Goal: Contribute content

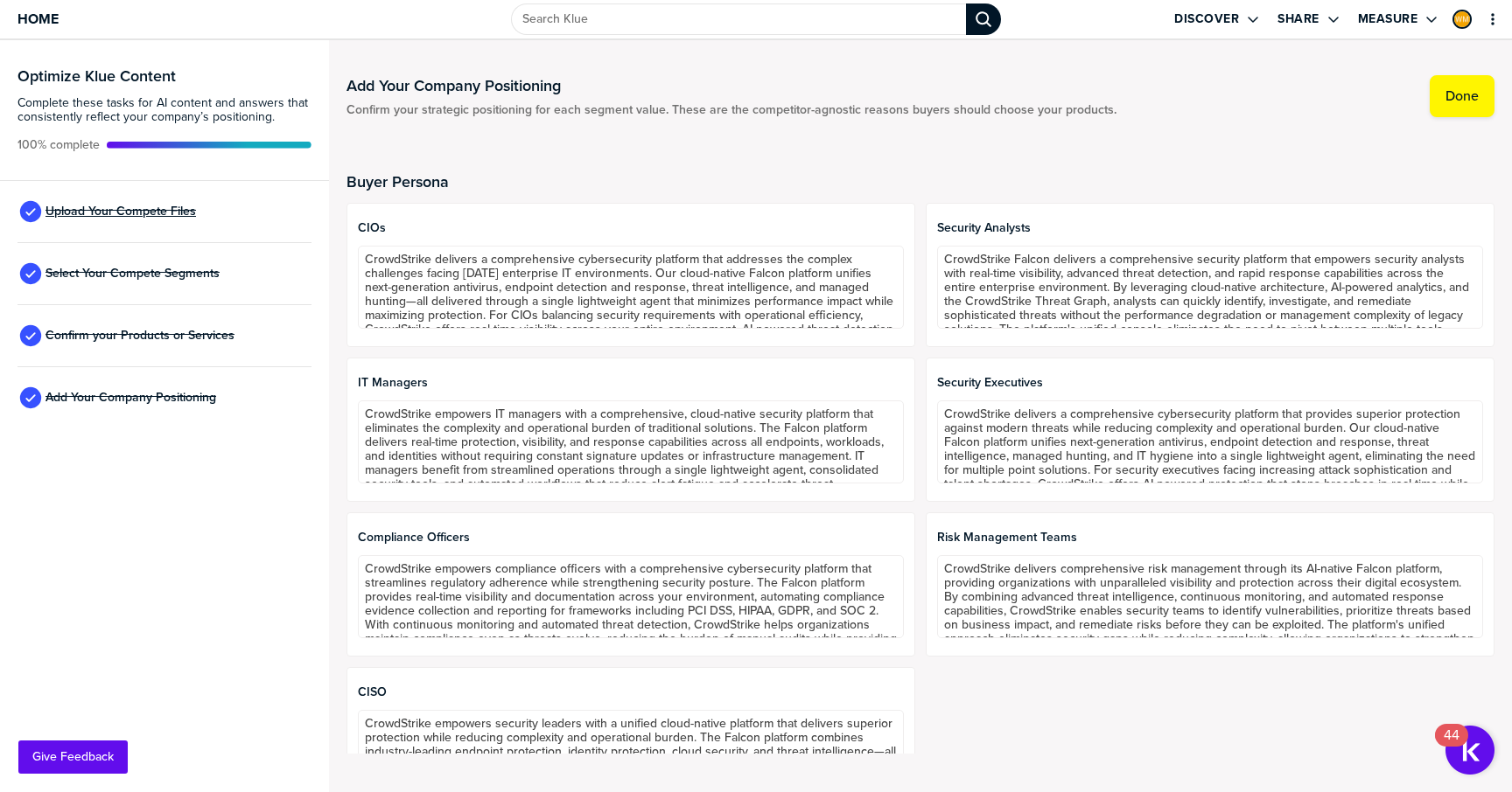
click at [146, 216] on span "Upload Your Compete Files" at bounding box center [120, 211] width 151 height 14
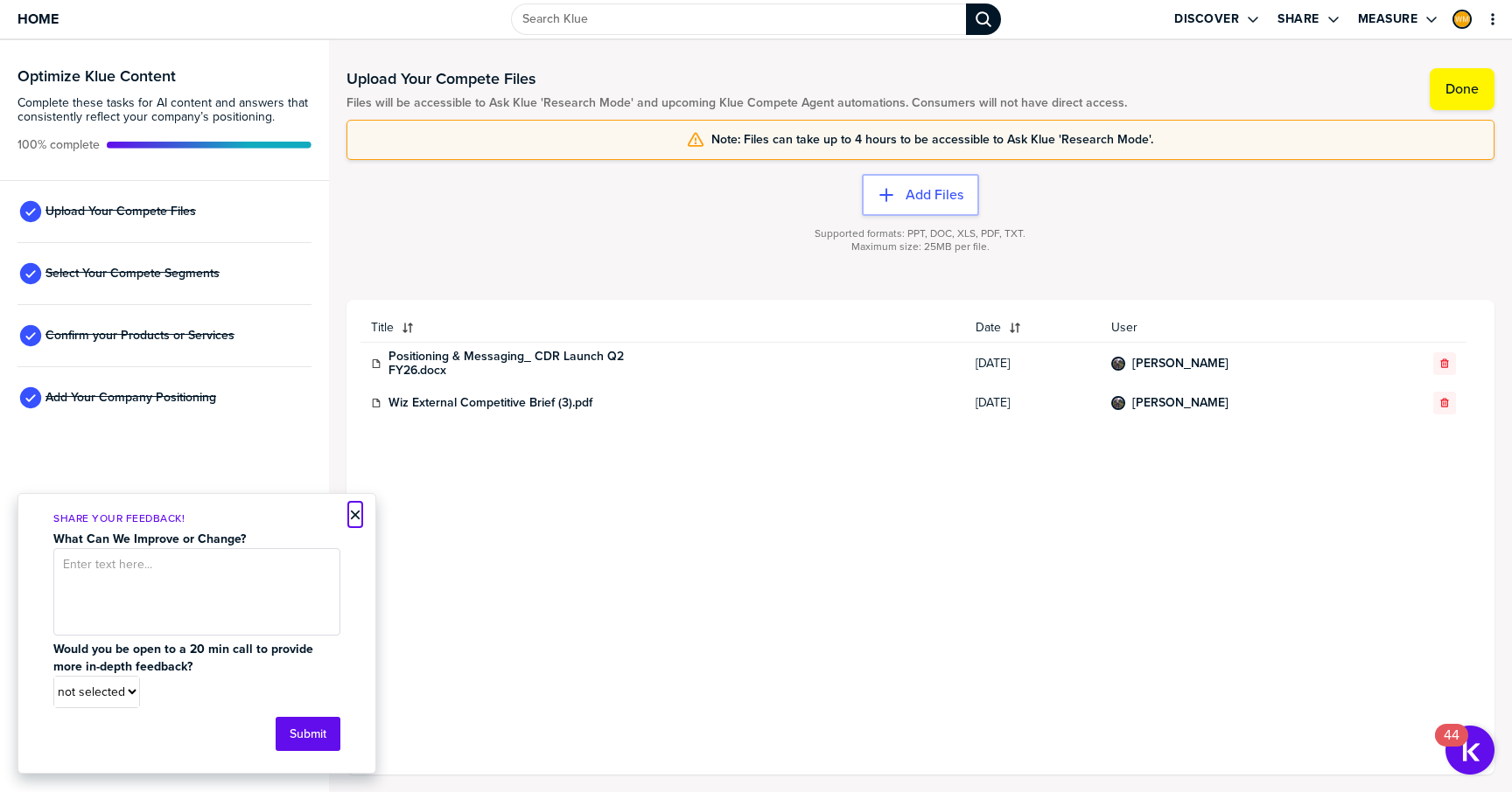
click at [356, 517] on button "×" at bounding box center [355, 514] width 12 height 21
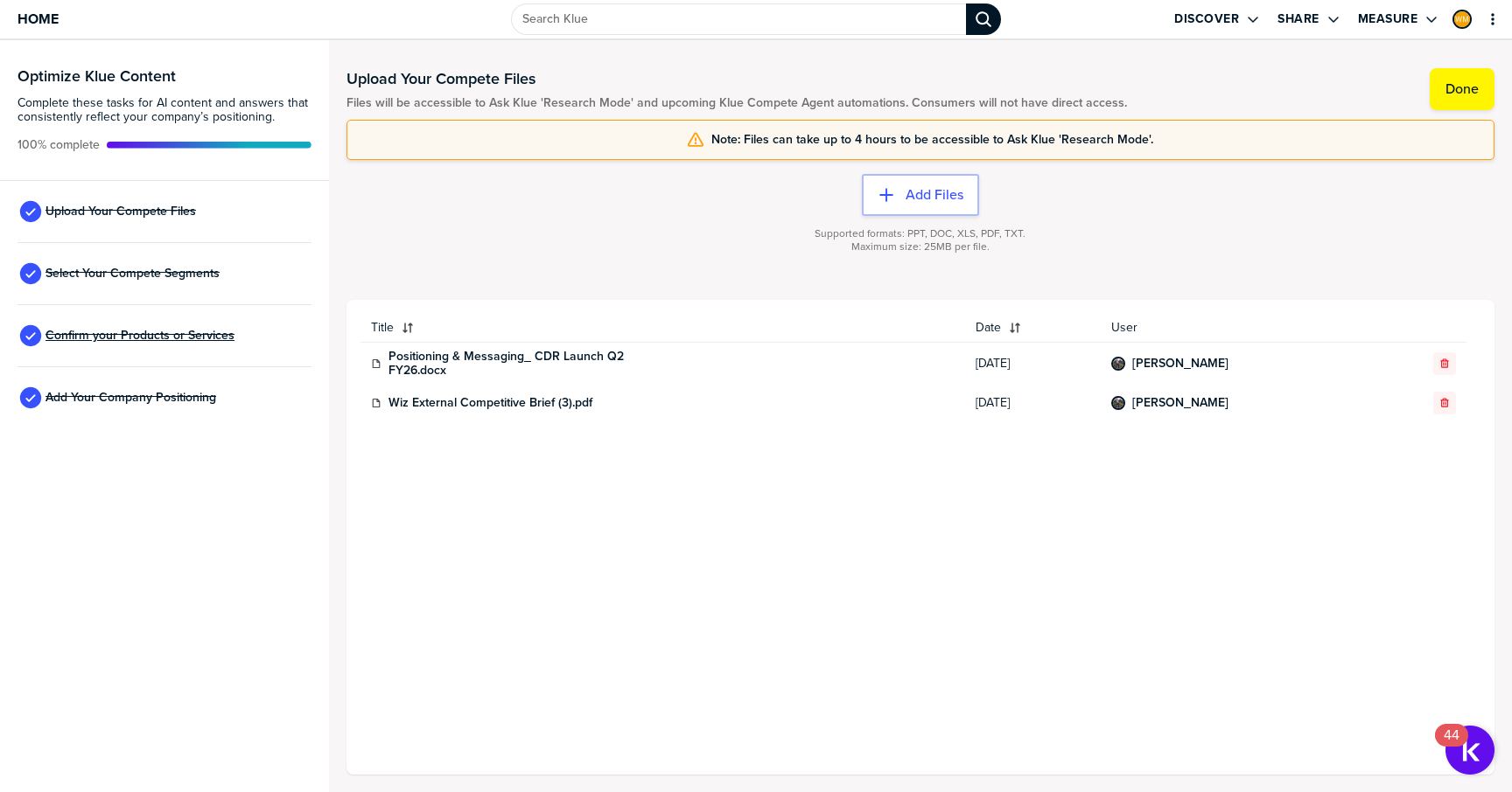
click at [201, 330] on span "Confirm your Products or Services" at bounding box center [139, 335] width 189 height 14
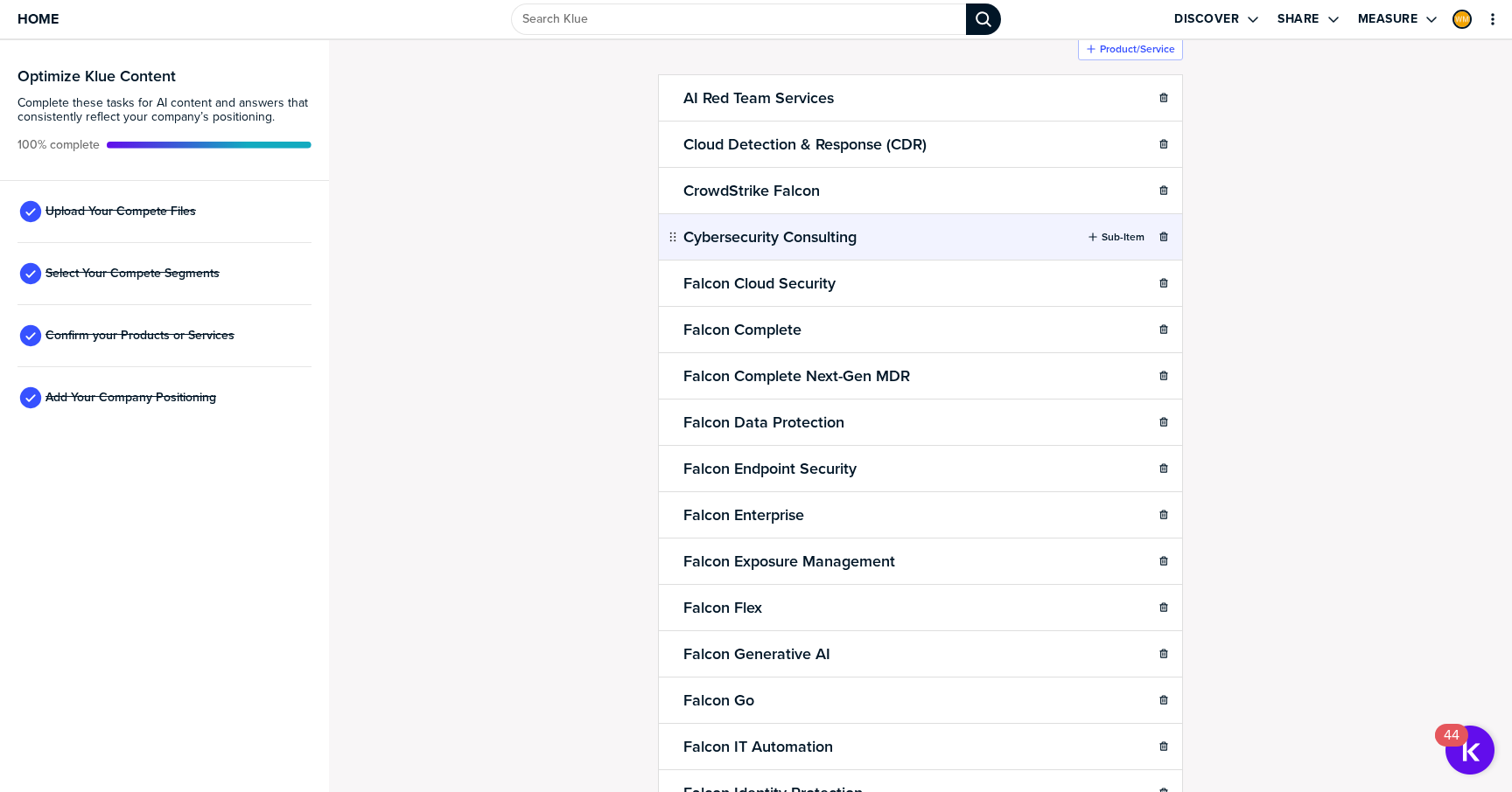
scroll to position [101, 0]
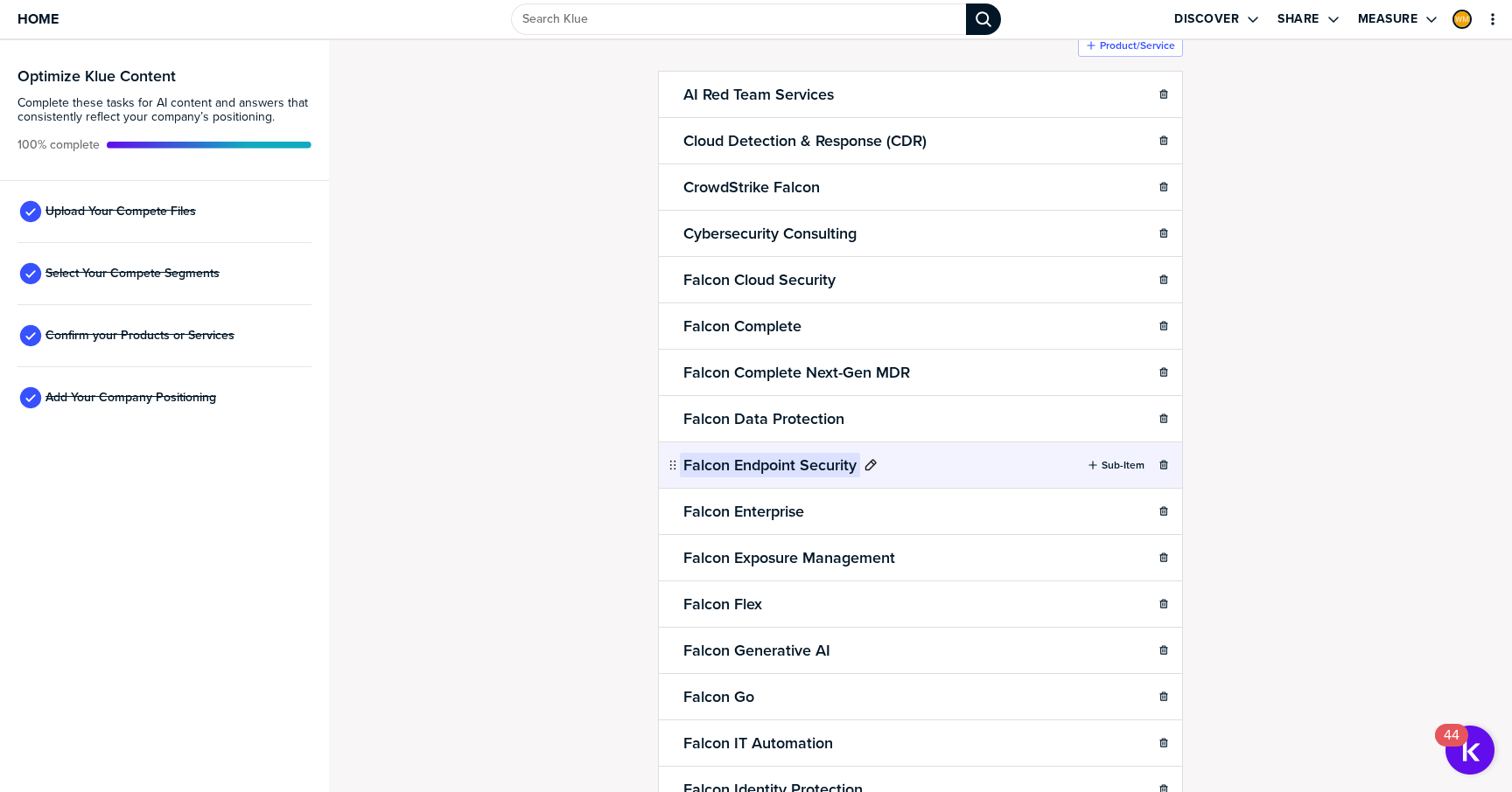
click at [807, 465] on h2 "Falcon Endpoint Security" at bounding box center [769, 465] width 180 height 25
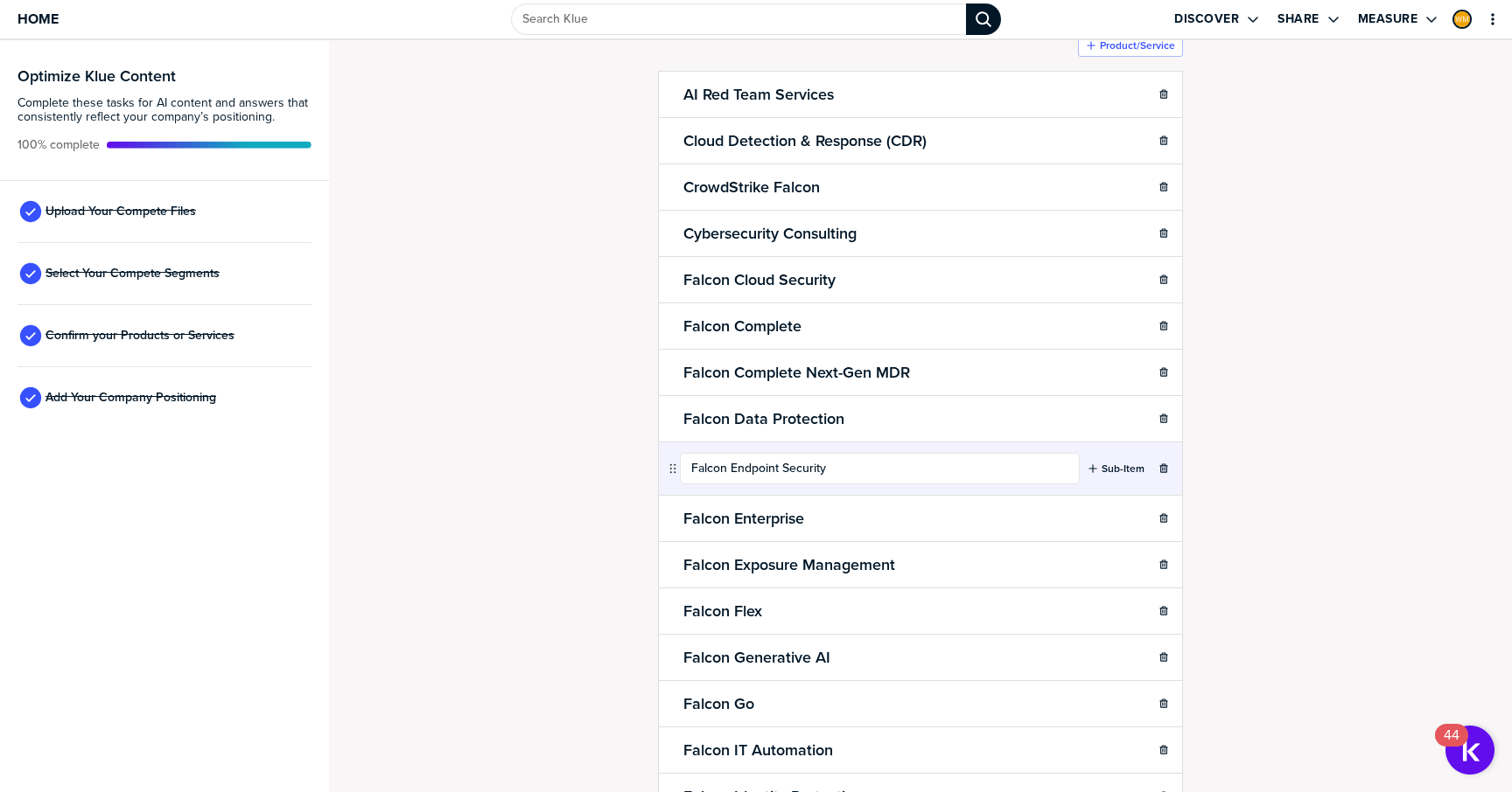
click at [1291, 514] on div "Confirm Your Products and Services. Add, delete and re-arrange as needed. Items…" at bounding box center [920, 316] width 1148 height 717
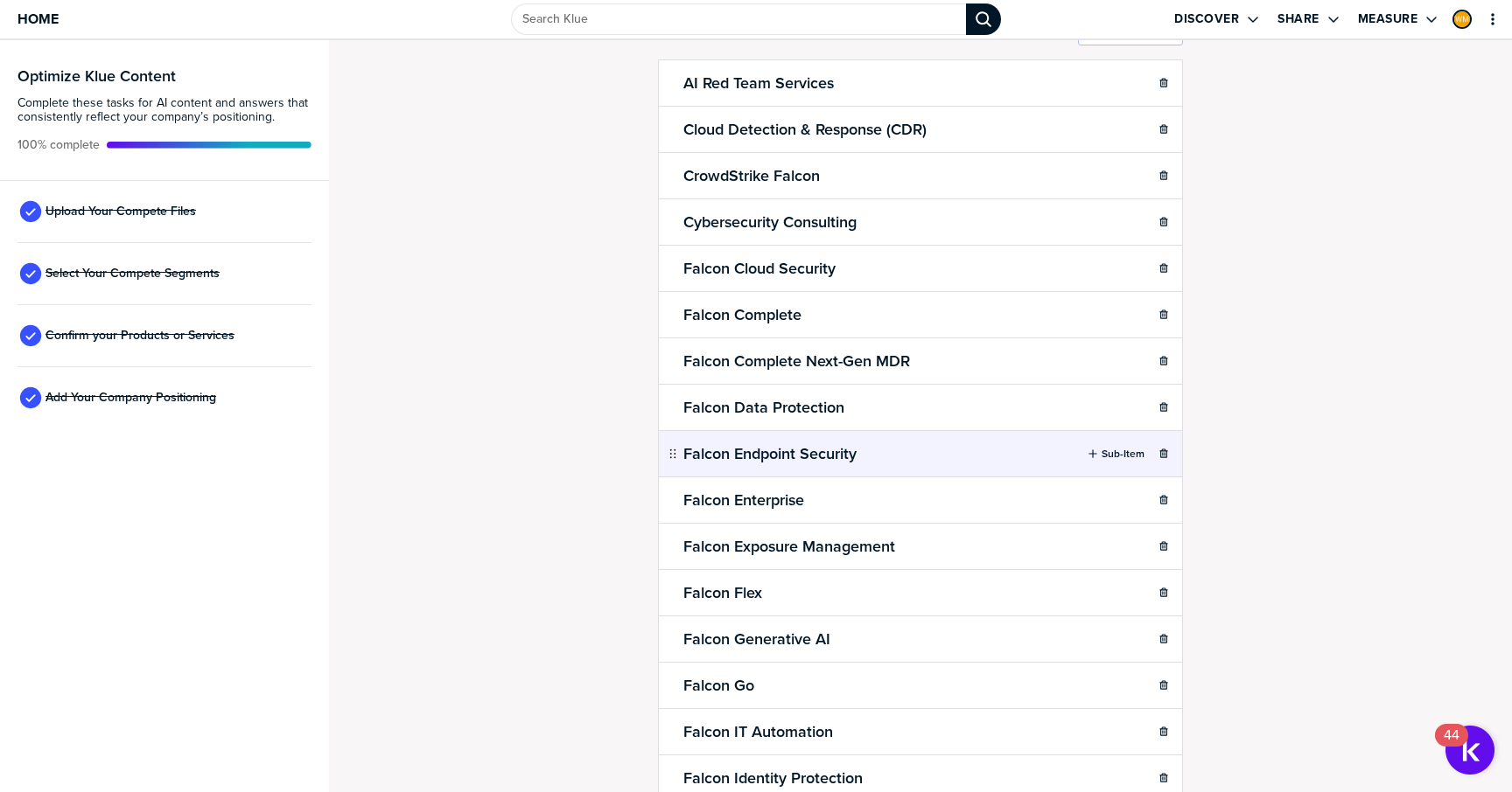
scroll to position [0, 0]
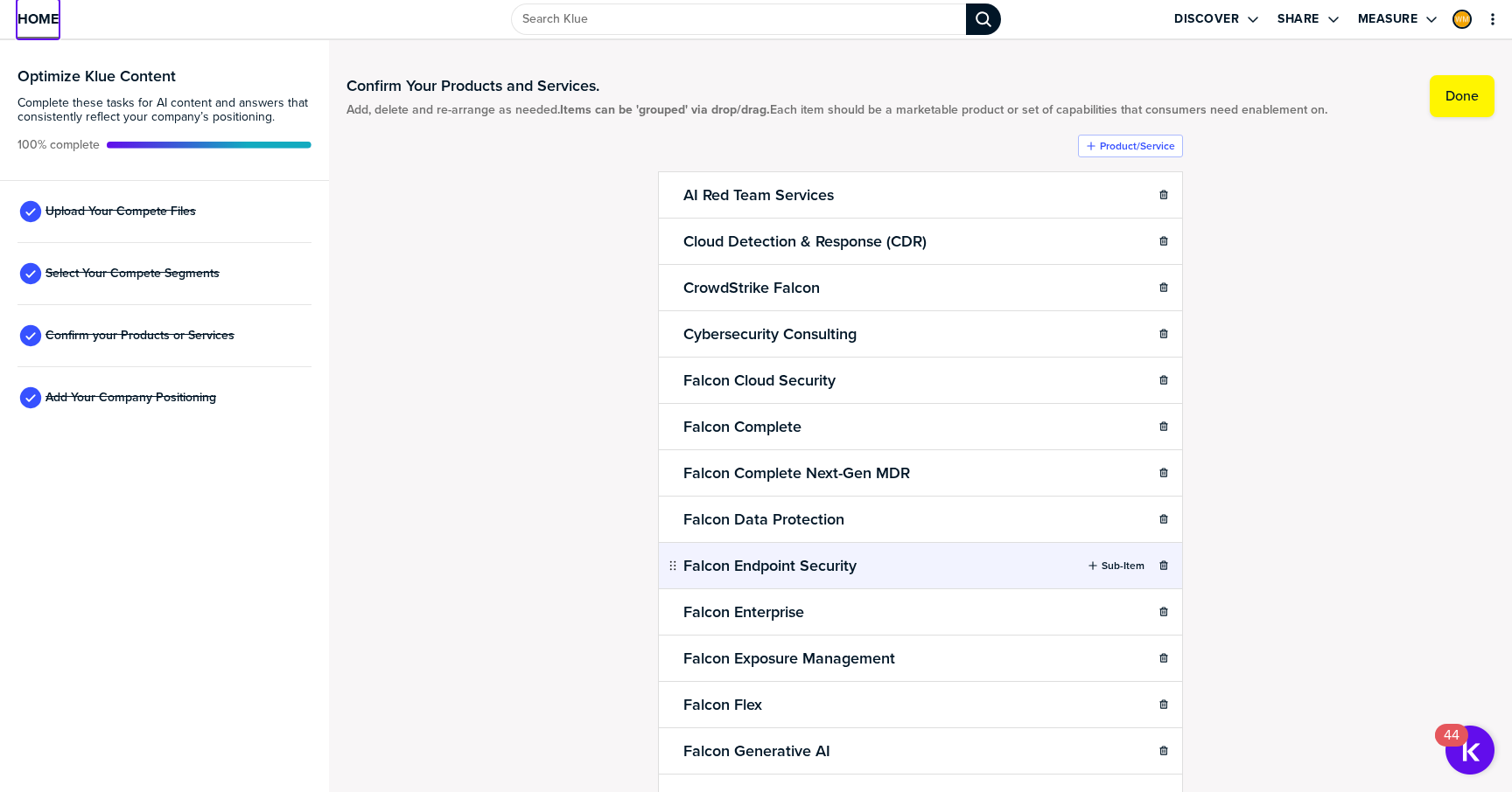
click at [46, 22] on span "Home" at bounding box center [38, 18] width 42 height 15
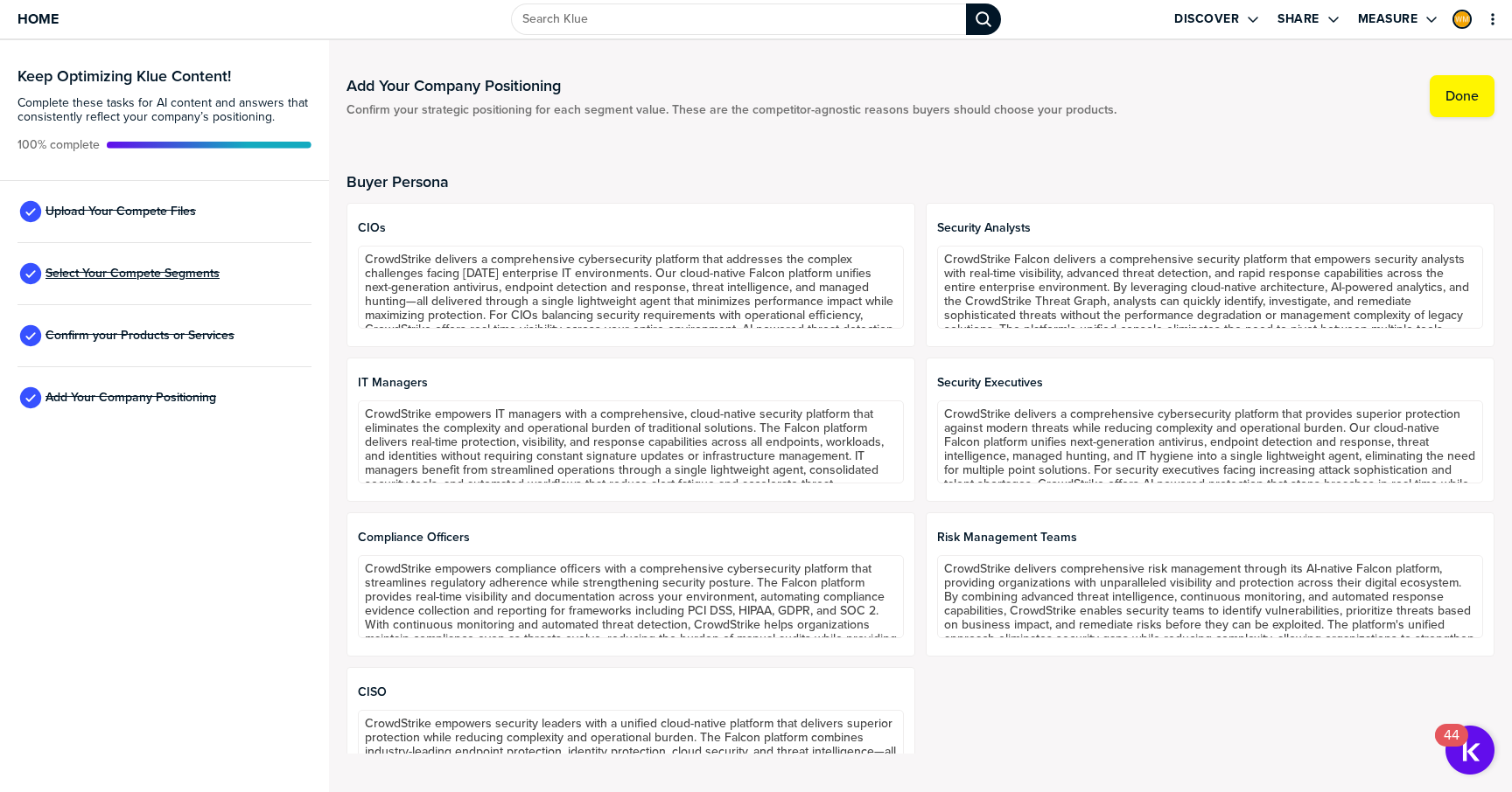
click at [189, 273] on span "Select Your Compete Segments" at bounding box center [132, 273] width 174 height 14
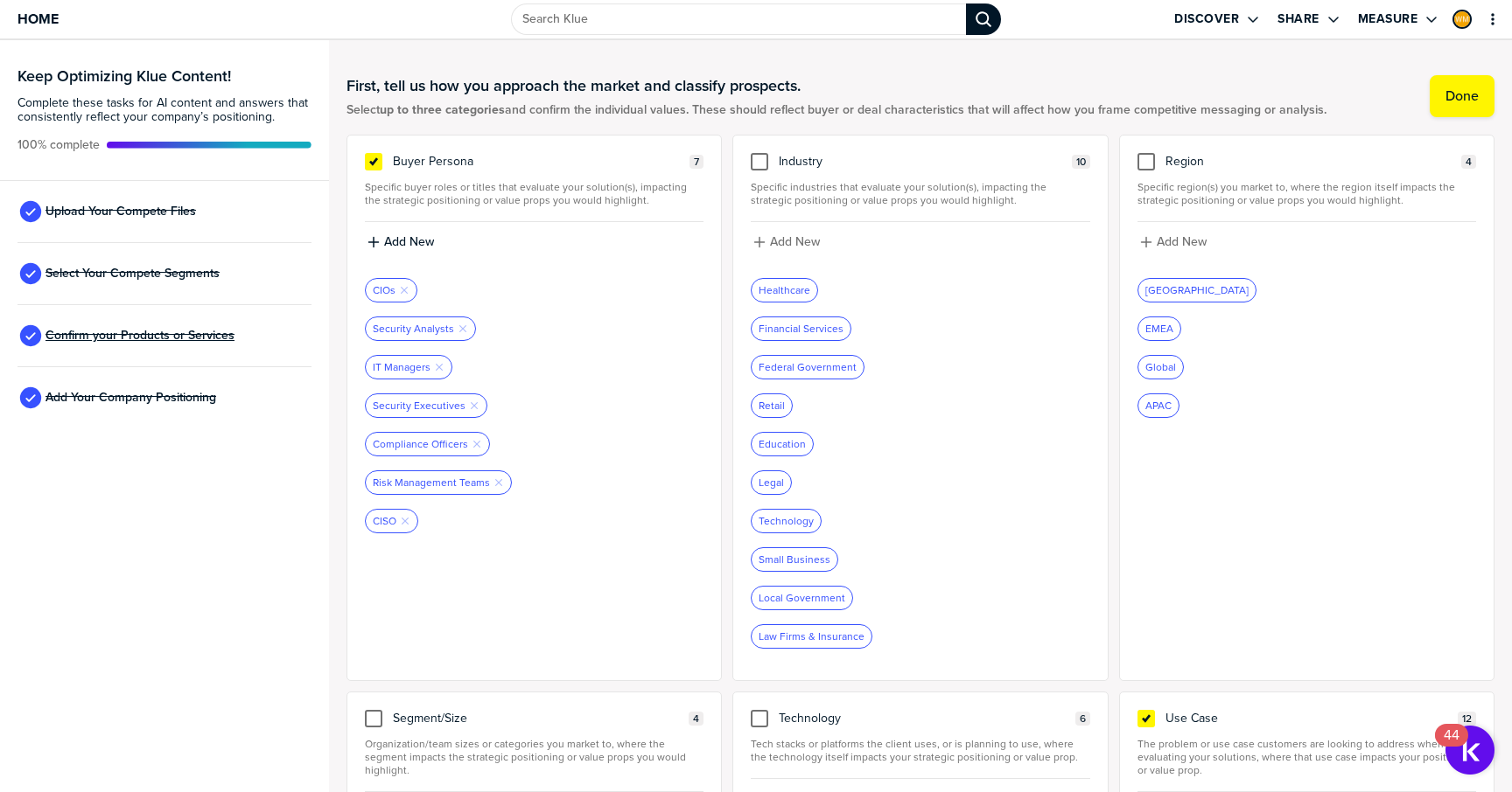
click at [172, 335] on span "Confirm your Products or Services" at bounding box center [139, 335] width 189 height 14
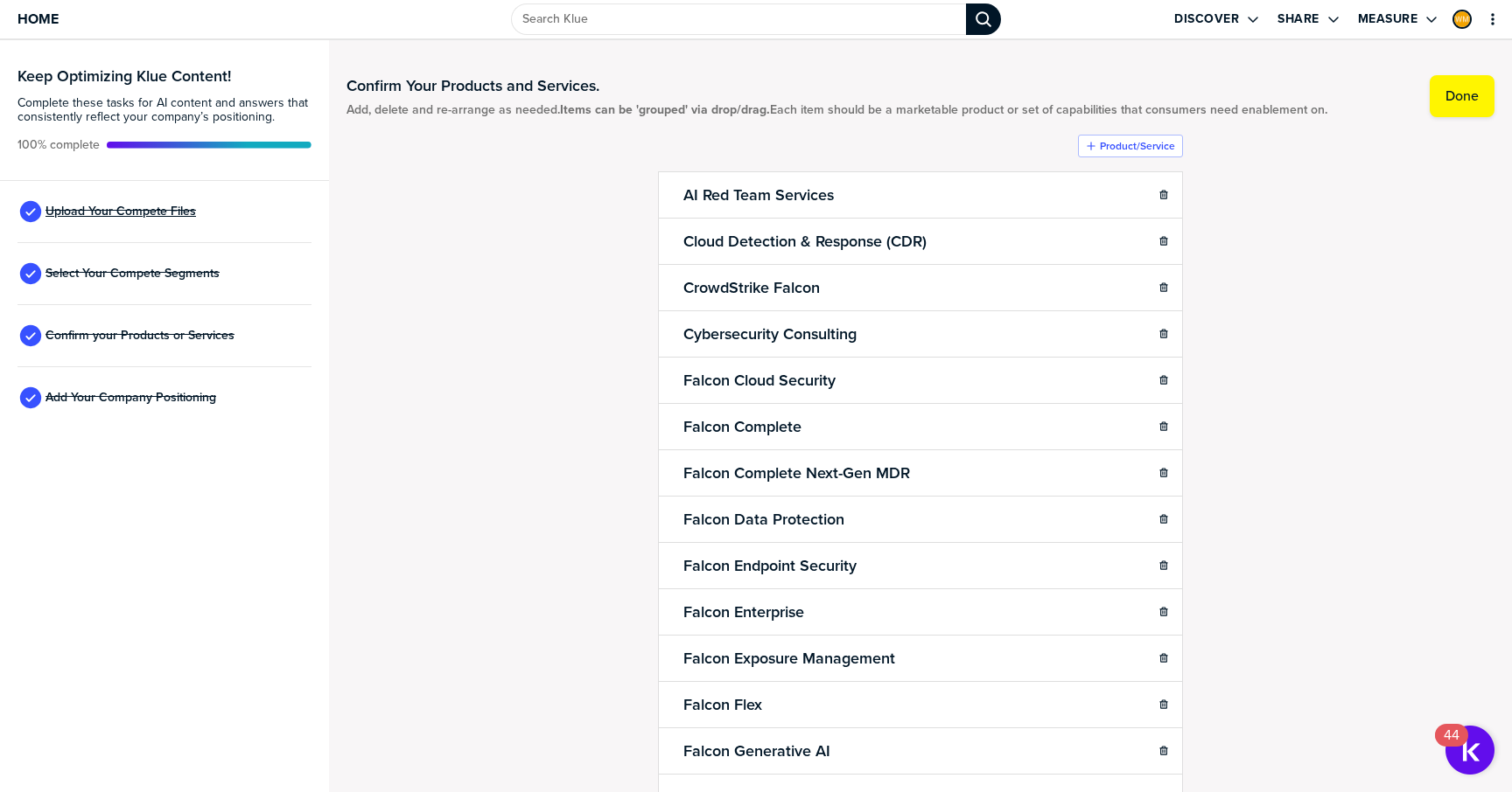
click at [141, 216] on span "Upload Your Compete Files" at bounding box center [120, 211] width 151 height 14
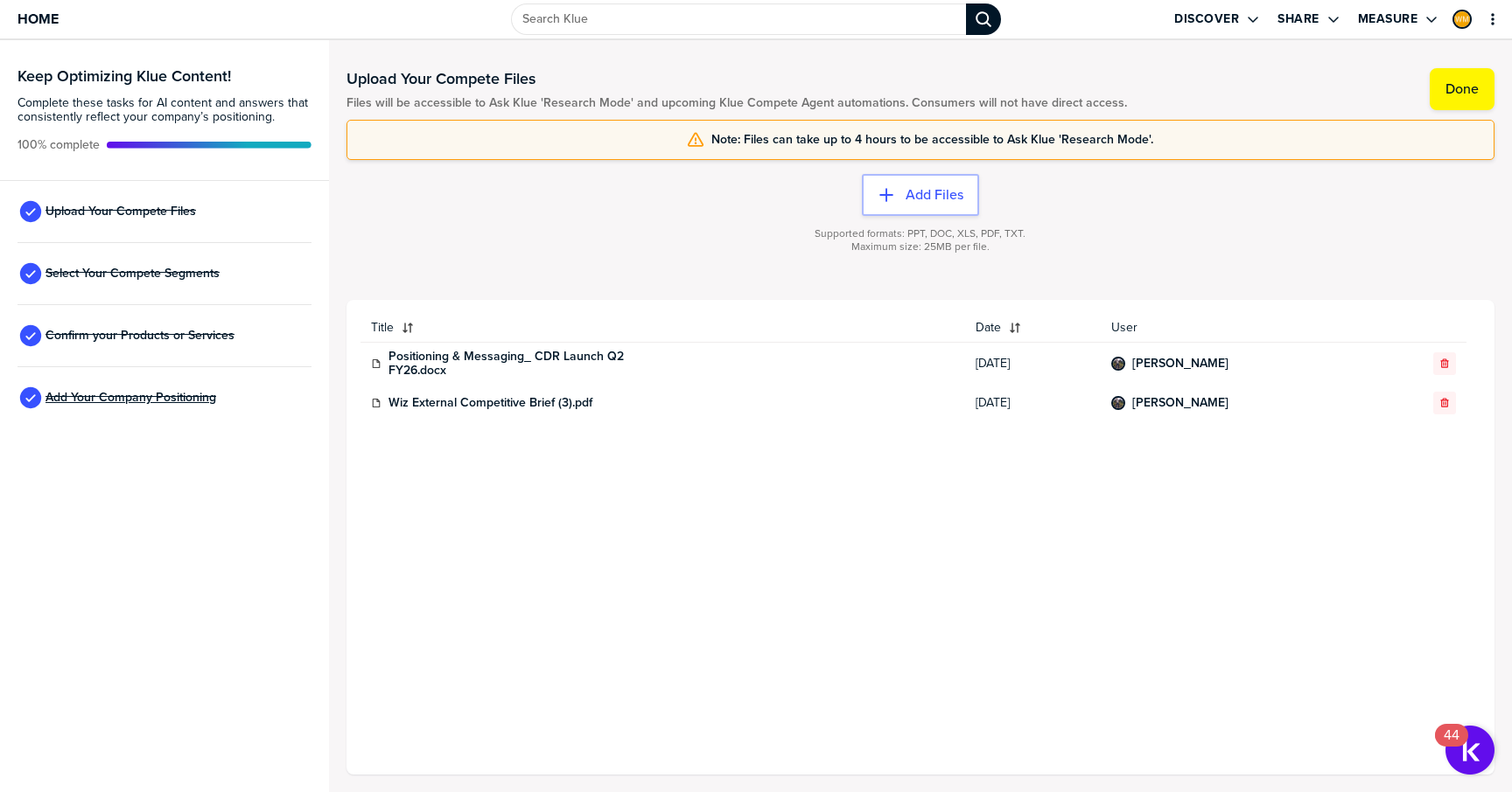
click at [201, 392] on span "Add Your Company Positioning" at bounding box center [130, 397] width 171 height 14
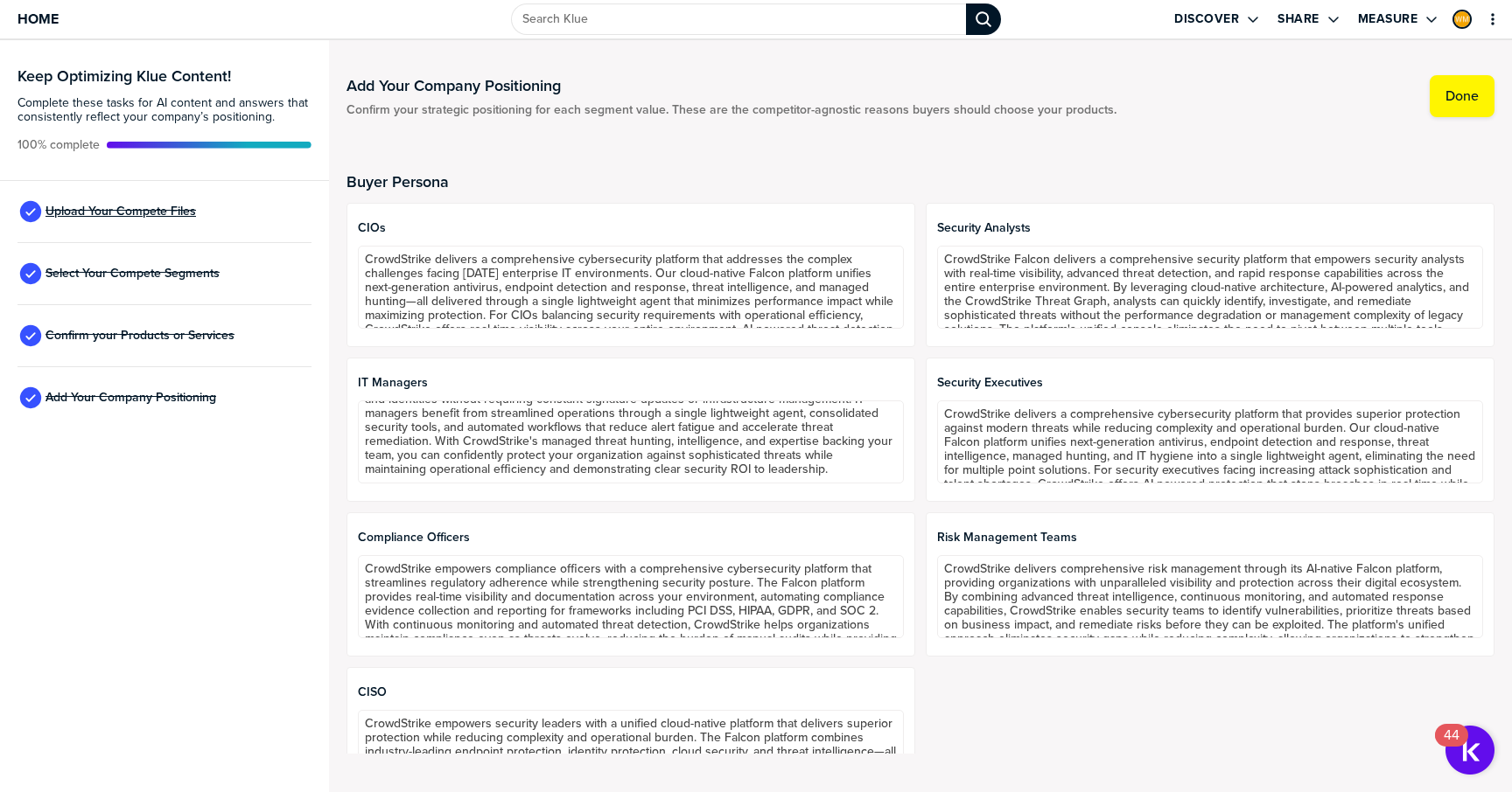
click at [83, 218] on span "Upload Your Compete Files" at bounding box center [120, 211] width 151 height 14
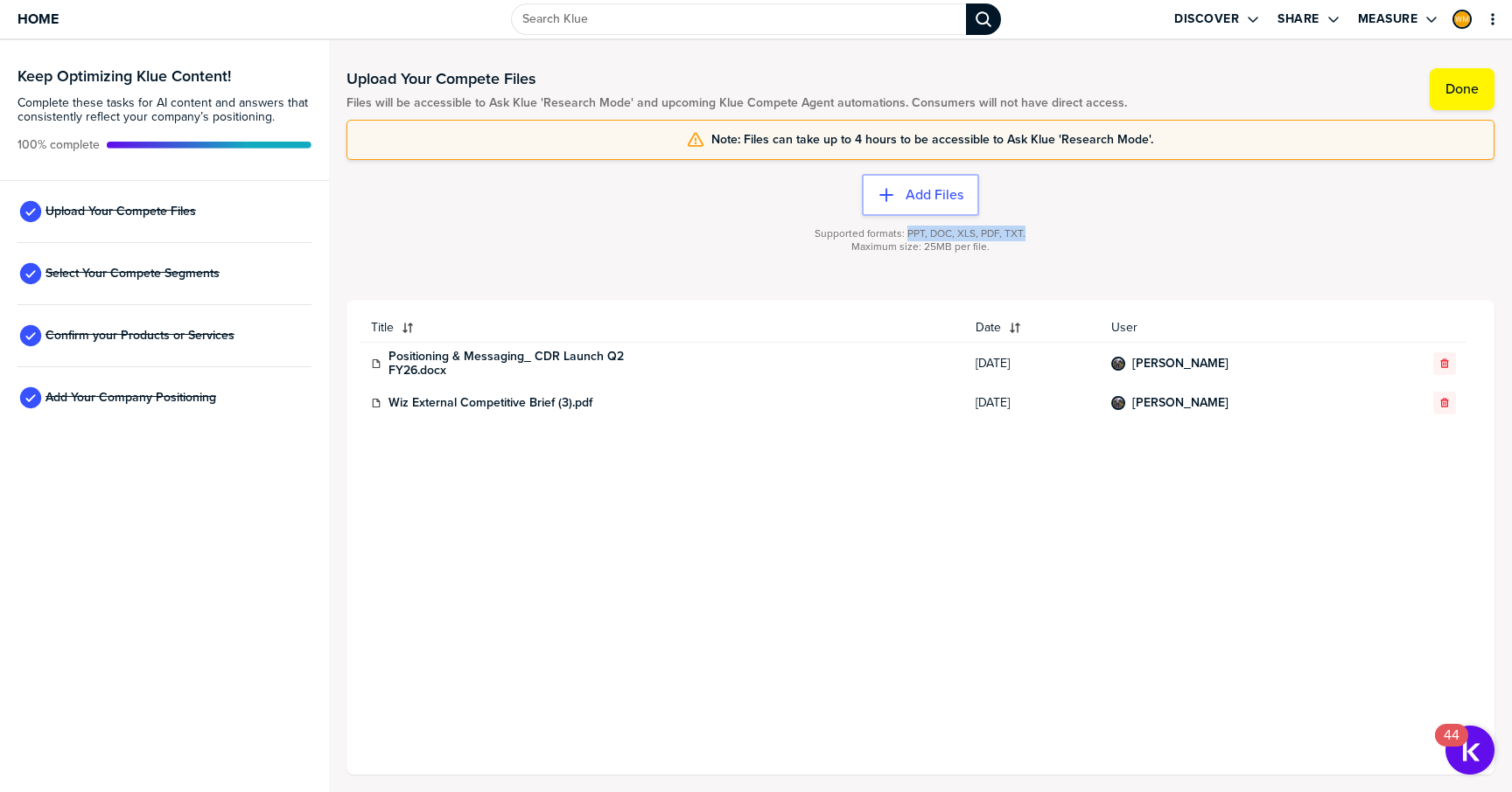
drag, startPoint x: 1023, startPoint y: 237, endPoint x: 909, endPoint y: 238, distance: 114.0
click at [909, 238] on span "Supported formats: PPT, DOC, XLS, PDF, TXT." at bounding box center [920, 234] width 211 height 13
click at [1015, 276] on div "Supported formats: PPT, DOC, XLS, PDF, TXT. Maximum size: 25MB per file." at bounding box center [920, 251] width 1148 height 70
click at [20, 18] on span "Home" at bounding box center [38, 18] width 42 height 15
